Goal: Transaction & Acquisition: Purchase product/service

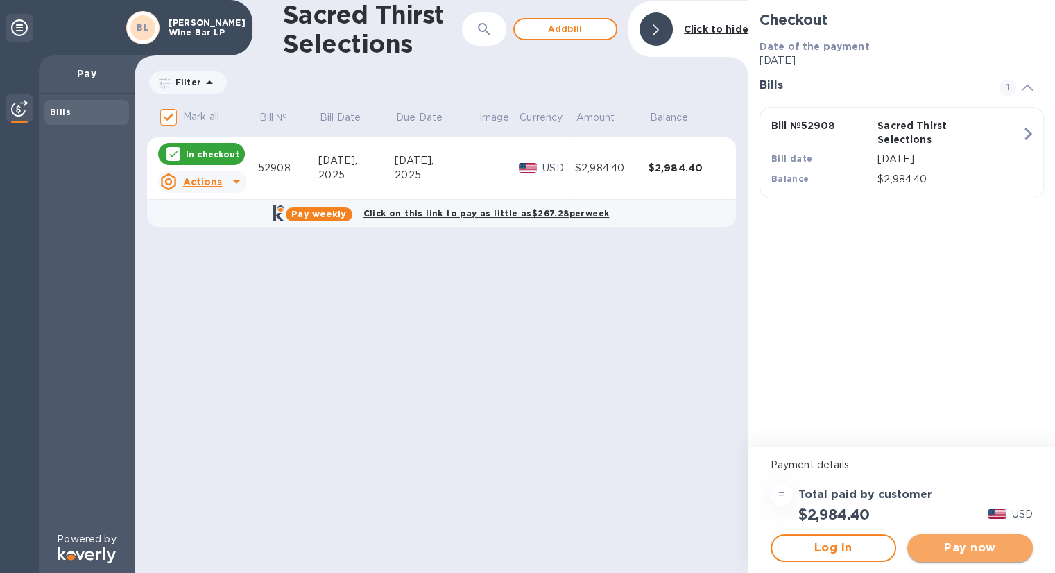
click at [980, 538] on button "Pay now" at bounding box center [971, 548] width 126 height 28
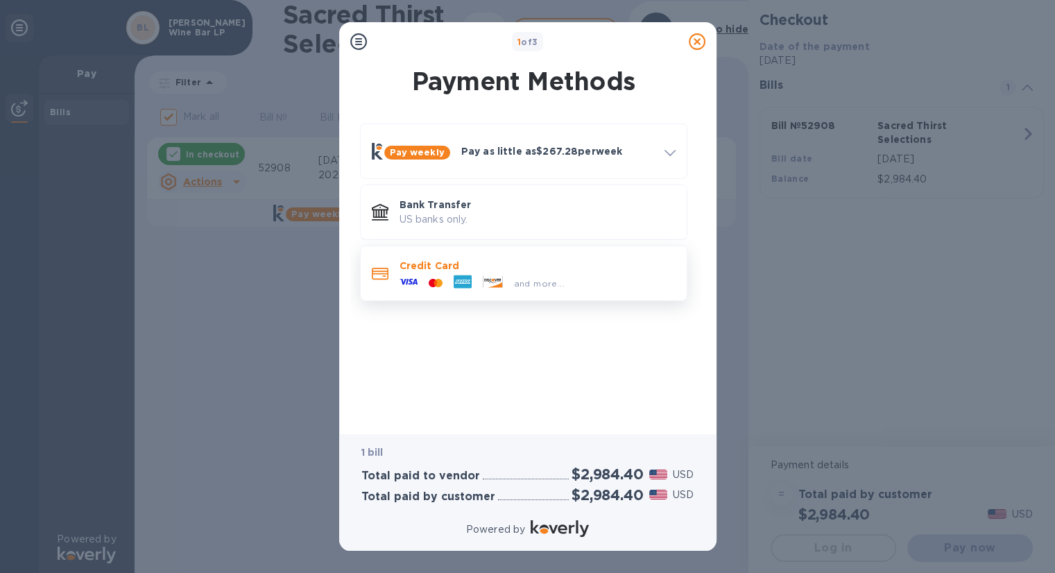
click at [586, 284] on div "and more..." at bounding box center [538, 280] width 276 height 15
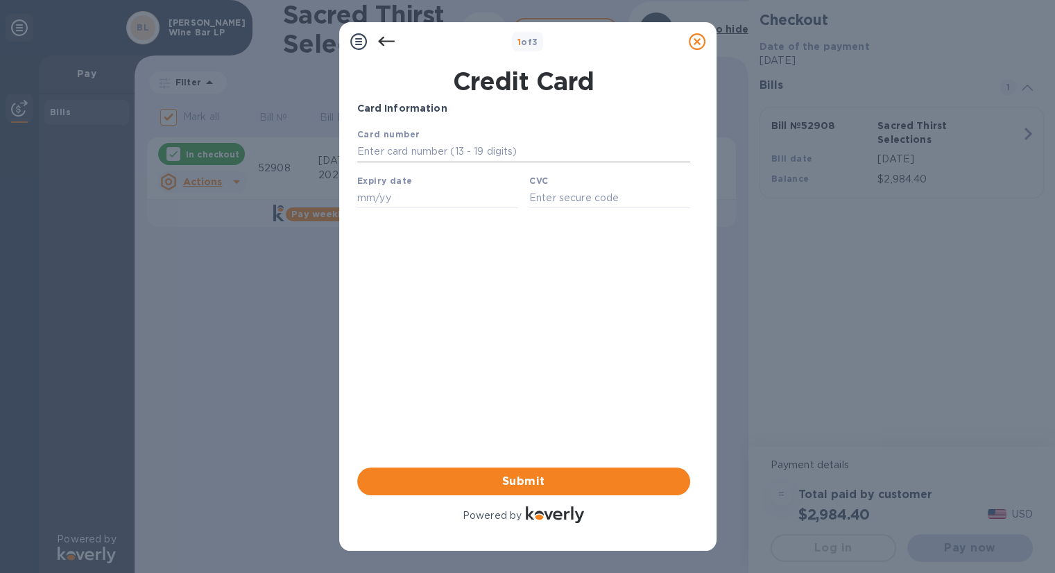
click at [447, 160] on input "text" at bounding box center [523, 152] width 333 height 21
type input "[CREDIT_CARD_NUMBER]"
type input "01/30"
type input "4749"
click at [547, 475] on span "Submit" at bounding box center [523, 481] width 311 height 17
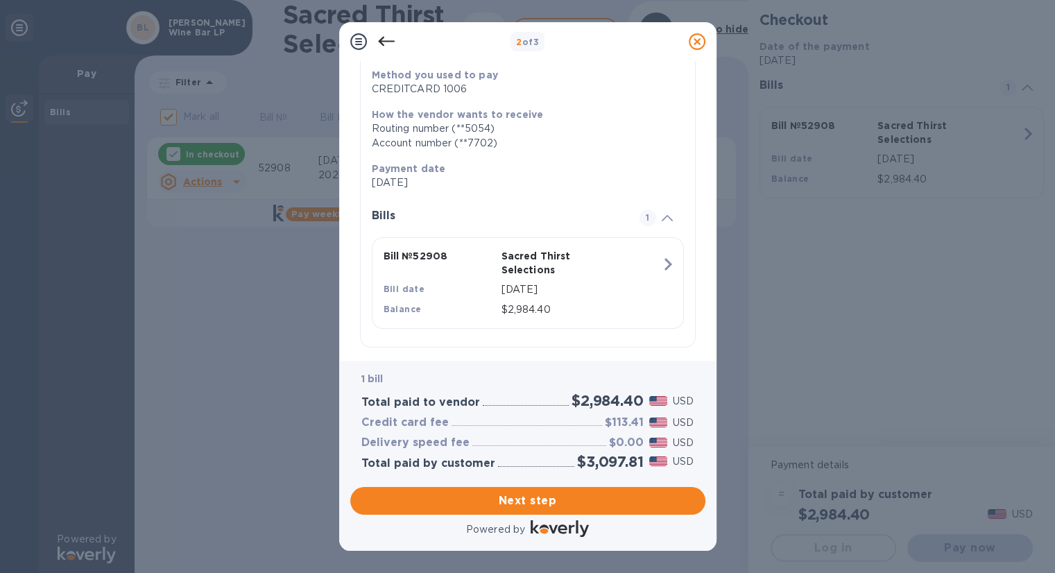
scroll to position [186, 0]
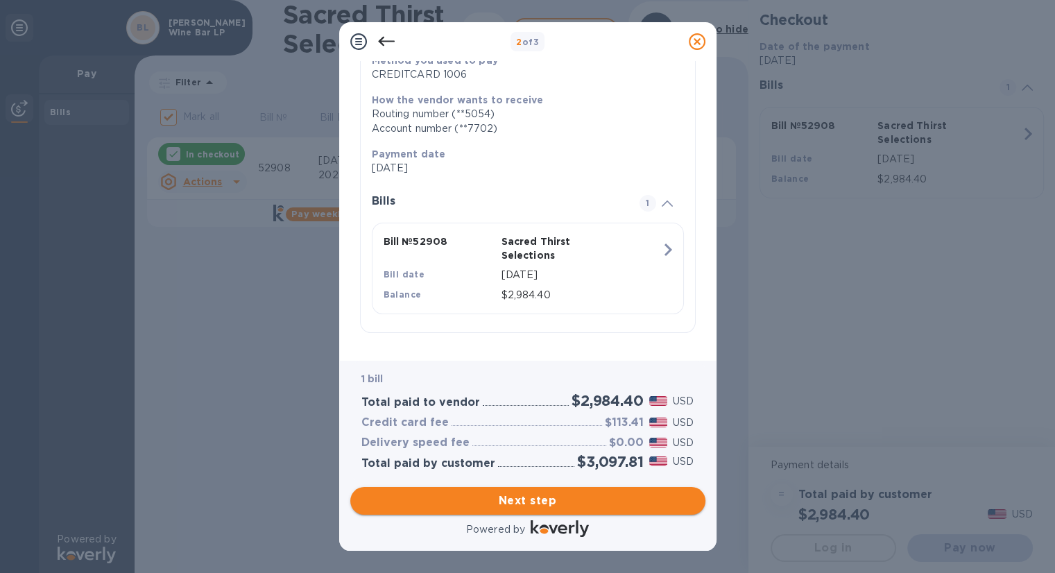
click at [561, 504] on span "Next step" at bounding box center [528, 501] width 333 height 17
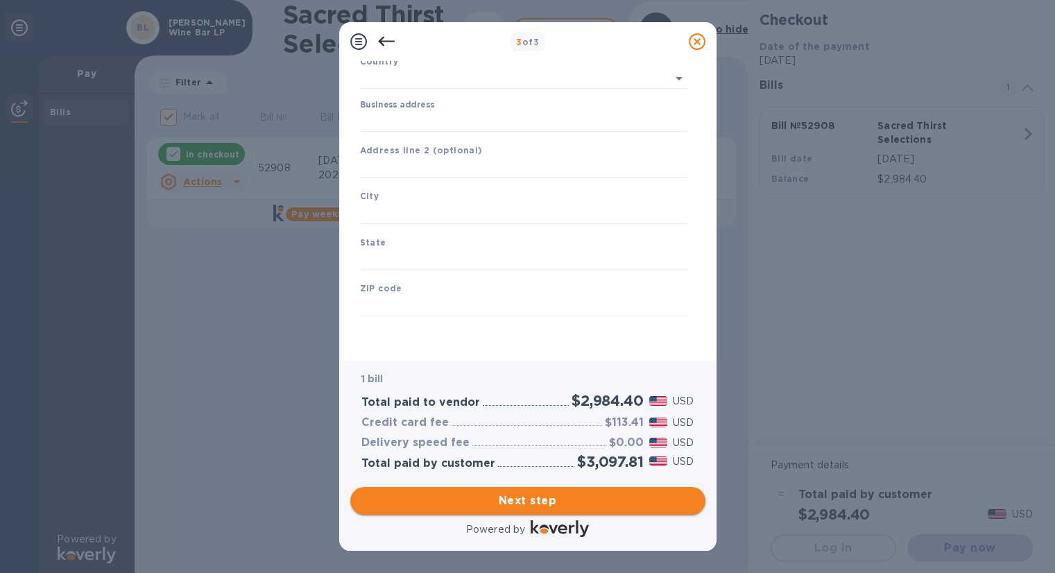
type input "[GEOGRAPHIC_DATA]"
click at [418, 119] on input "Business address" at bounding box center [524, 121] width 328 height 21
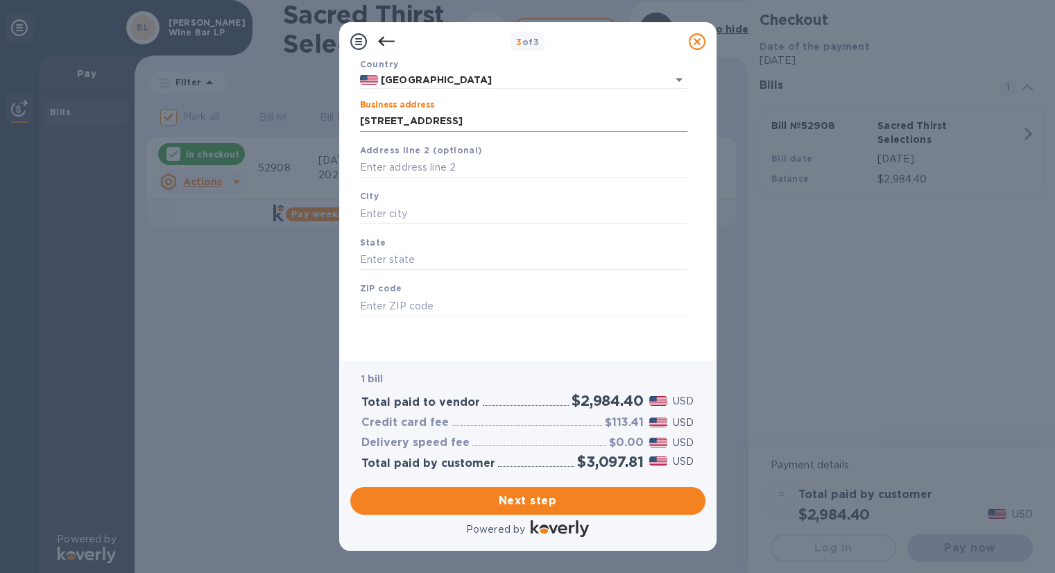
click at [442, 121] on input "[STREET_ADDRESS]" at bounding box center [524, 121] width 328 height 21
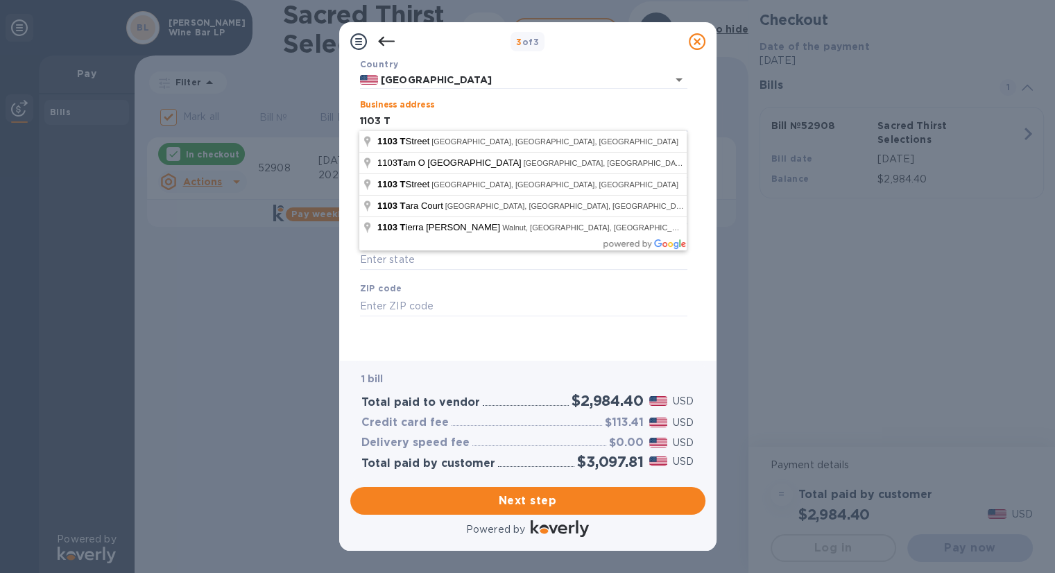
type input "[STREET_ADDRESS]"
type input "[GEOGRAPHIC_DATA]"
type input "CA"
type input "95811"
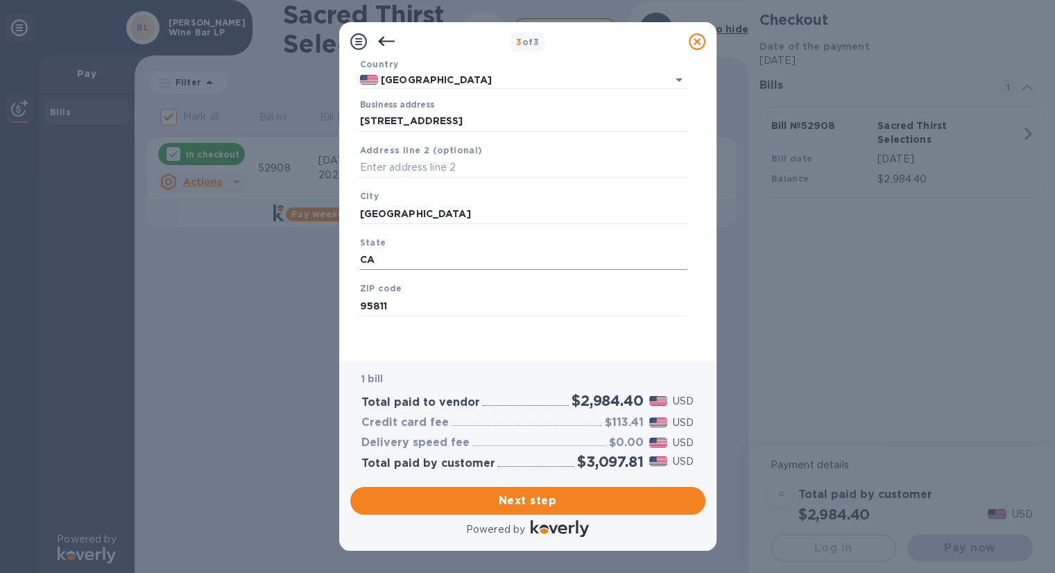
scroll to position [0, 0]
click at [559, 504] on span "Next step" at bounding box center [528, 501] width 333 height 17
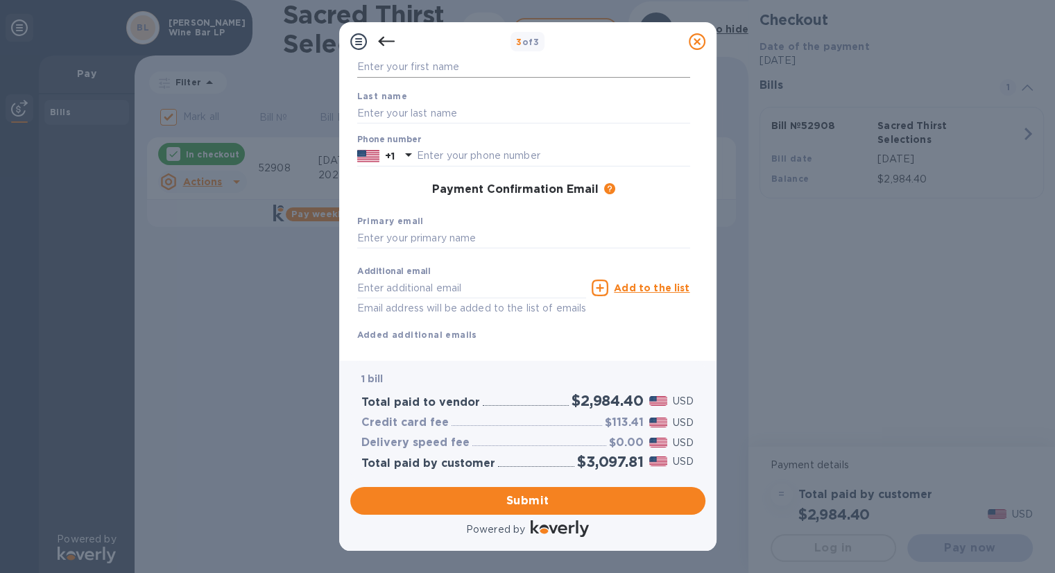
click at [455, 76] on input "text" at bounding box center [523, 67] width 333 height 21
type input "[PERSON_NAME]"
click at [368, 192] on div "Payment Confirmation Email The added email addresses will be used to send the p…" at bounding box center [523, 190] width 333 height 14
click at [456, 155] on input "text" at bounding box center [553, 156] width 273 height 21
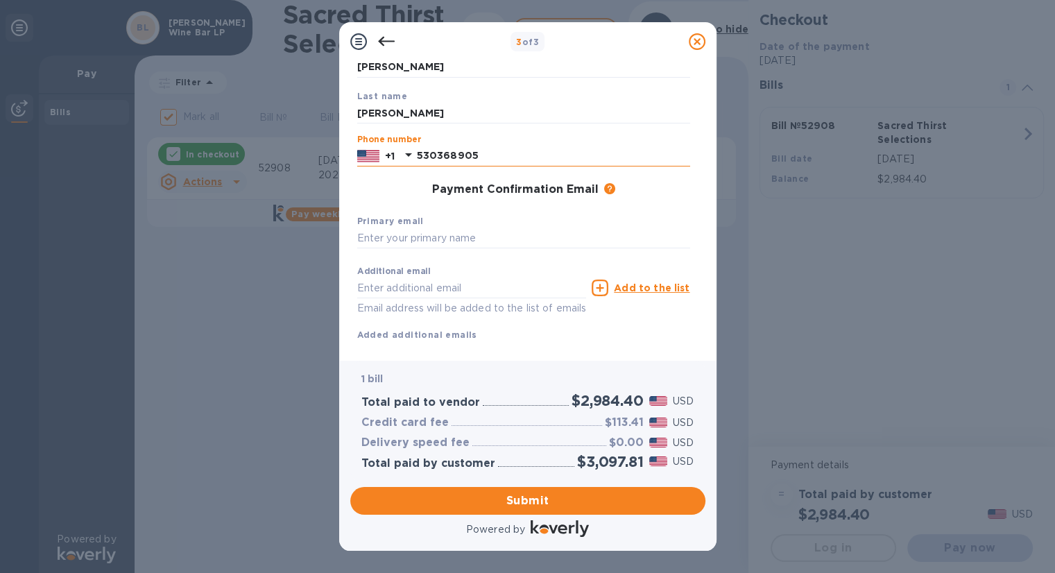
click at [504, 155] on input "530368905" at bounding box center [553, 156] width 273 height 21
type input "5303689054"
click at [391, 251] on div "Primary email" at bounding box center [524, 231] width 344 height 46
click at [392, 244] on input "text" at bounding box center [523, 238] width 333 height 21
type input "J"
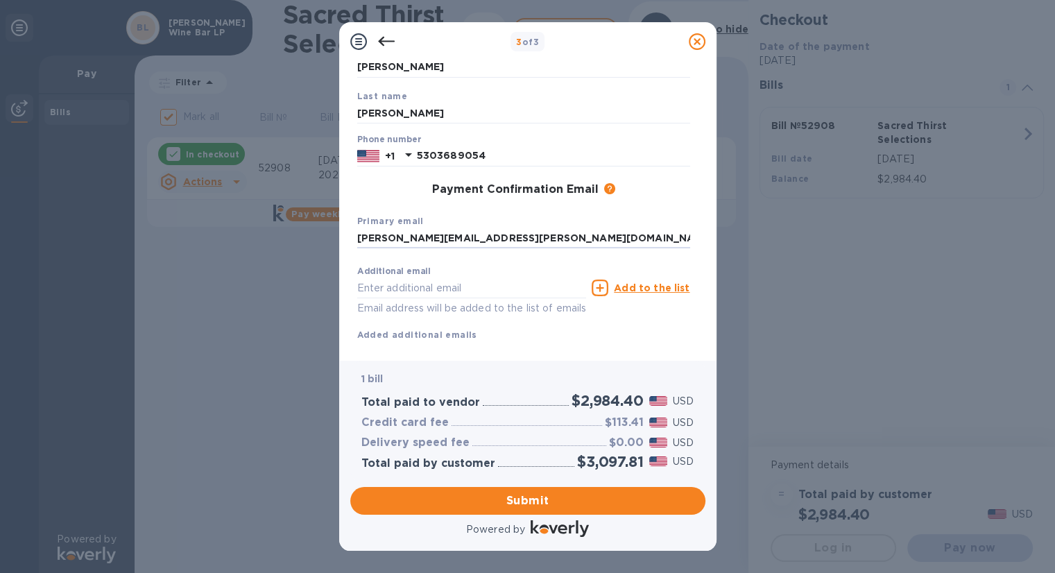
type input "[PERSON_NAME][EMAIL_ADDRESS][PERSON_NAME][DOMAIN_NAME]"
click at [516, 330] on div "Additional email Email address will be added to the list of emails Add to the l…" at bounding box center [523, 301] width 333 height 83
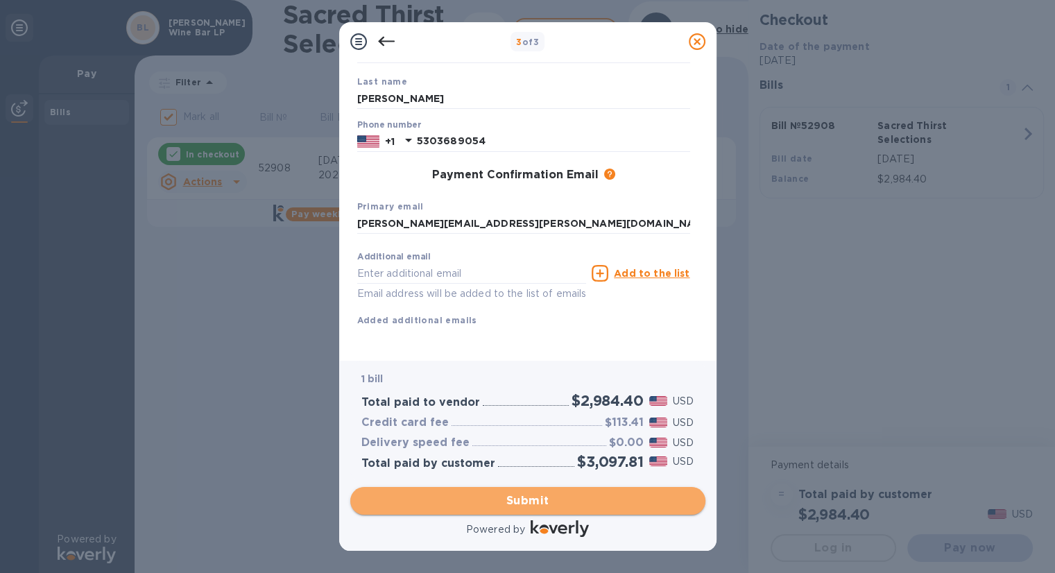
click at [555, 503] on span "Submit" at bounding box center [528, 501] width 333 height 17
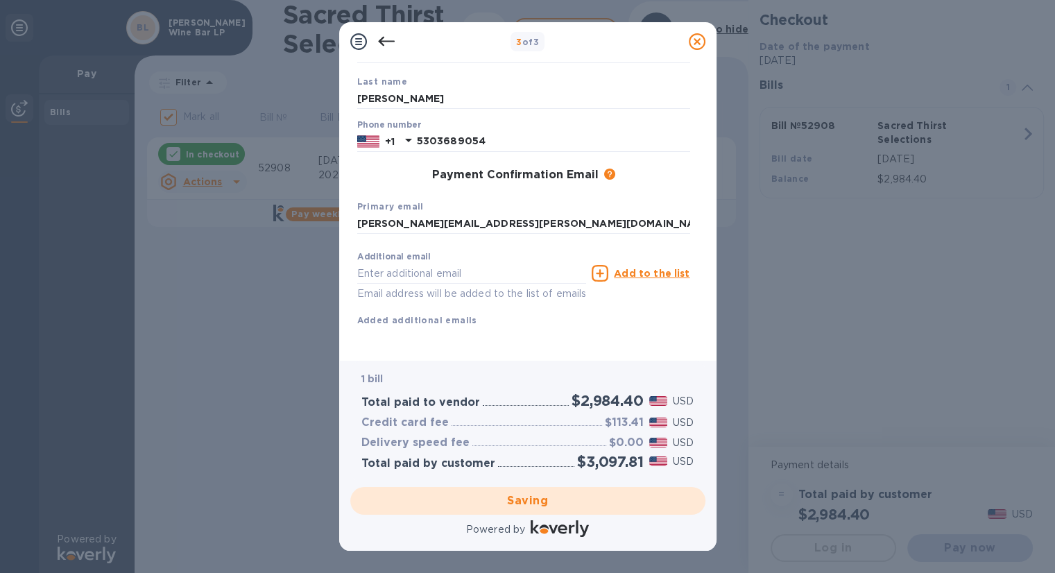
checkbox input "false"
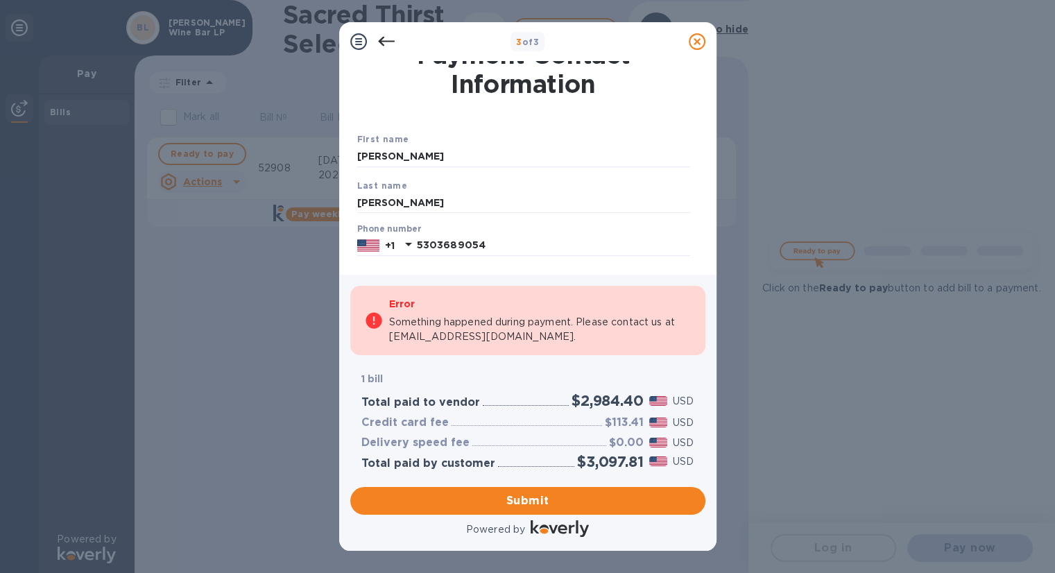
scroll to position [0, 0]
